Goal: Navigation & Orientation: Find specific page/section

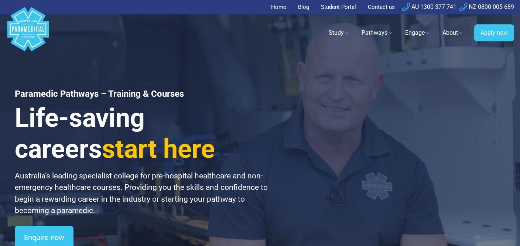
click at [326, 7] on link "Student Portal" at bounding box center [339, 7] width 44 height 14
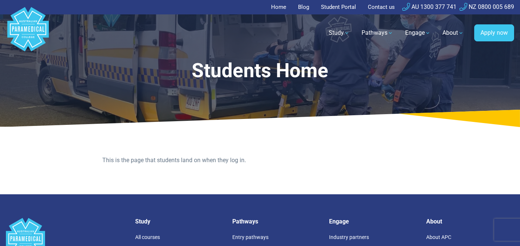
click at [278, 1] on link "Home" at bounding box center [281, 7] width 20 height 14
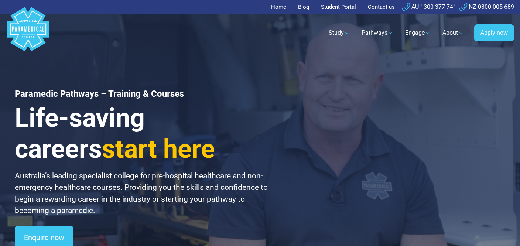
click at [333, 5] on link "Student Portal" at bounding box center [339, 7] width 44 height 14
